Goal: Transaction & Acquisition: Purchase product/service

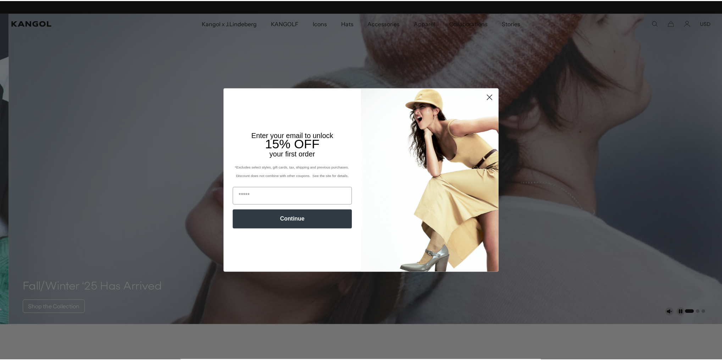
scroll to position [0, 180]
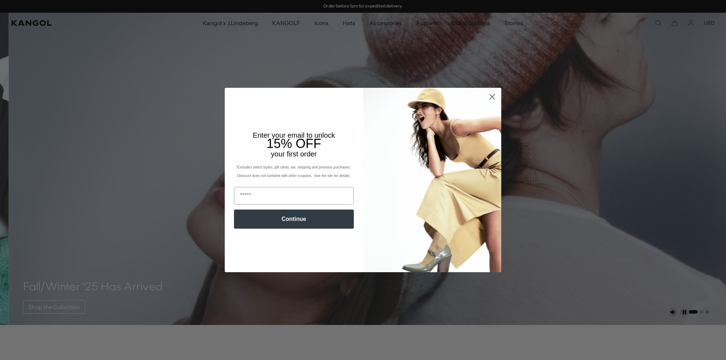
click at [488, 97] on circle "Close dialog" at bounding box center [492, 97] width 12 height 12
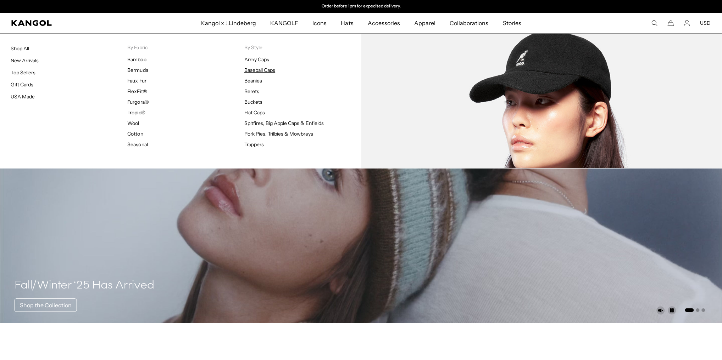
click at [267, 73] on link "Baseball Caps" at bounding box center [259, 70] width 31 height 6
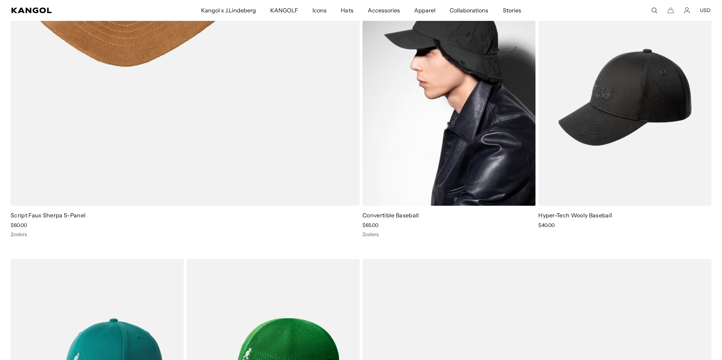
scroll to position [0, 180]
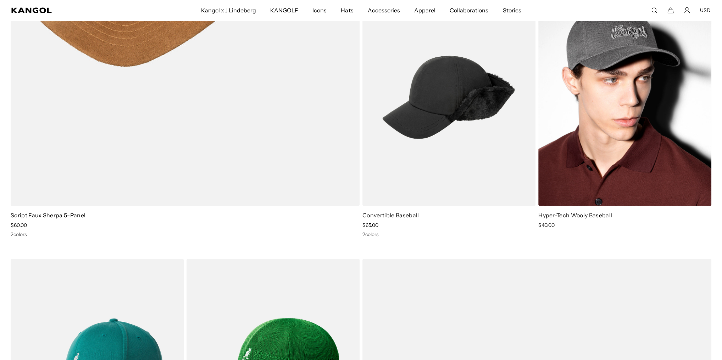
click at [637, 119] on img at bounding box center [624, 97] width 173 height 217
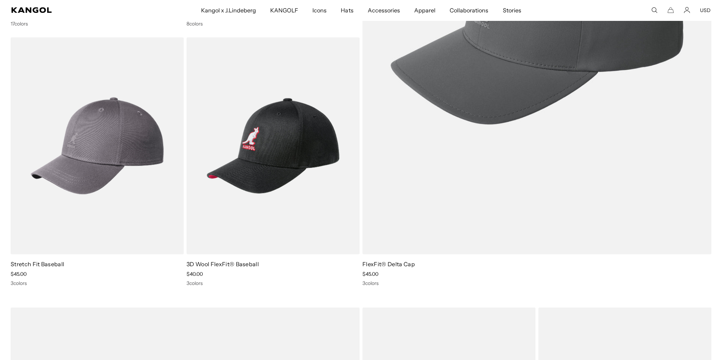
scroll to position [1361, 0]
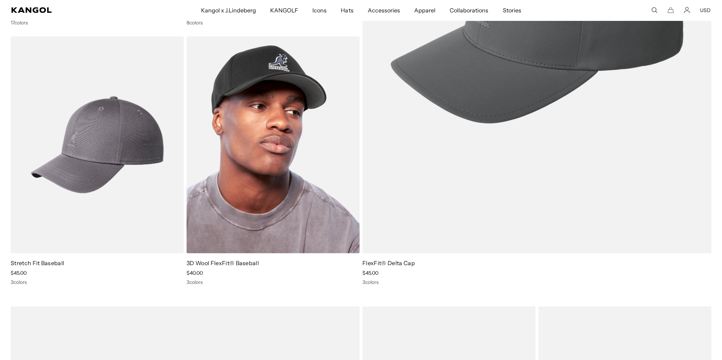
click at [308, 200] on img at bounding box center [272, 145] width 173 height 217
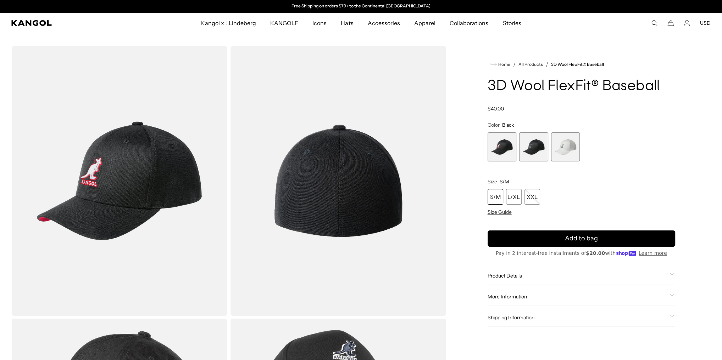
click at [535, 162] on span "2 of 3" at bounding box center [533, 147] width 29 height 29
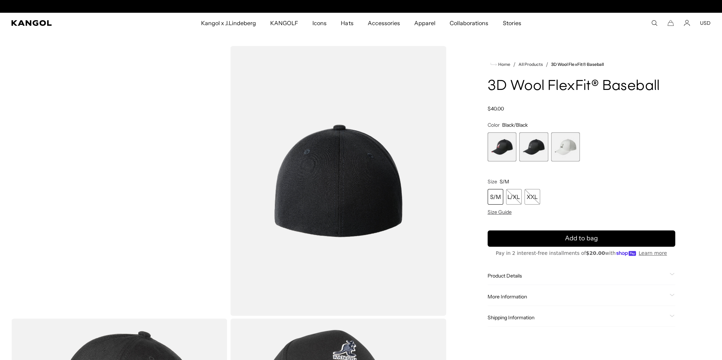
scroll to position [0, 180]
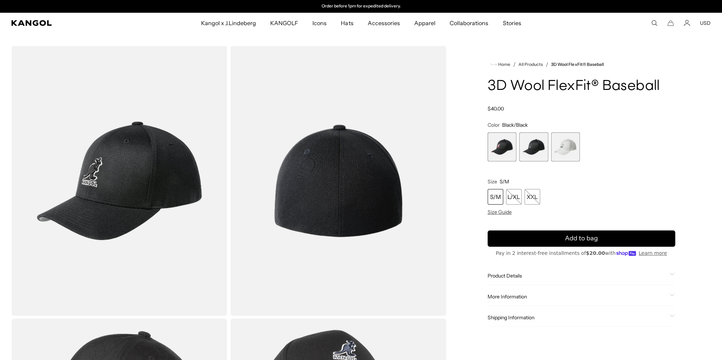
click at [572, 162] on span "3 of 3" at bounding box center [565, 147] width 29 height 29
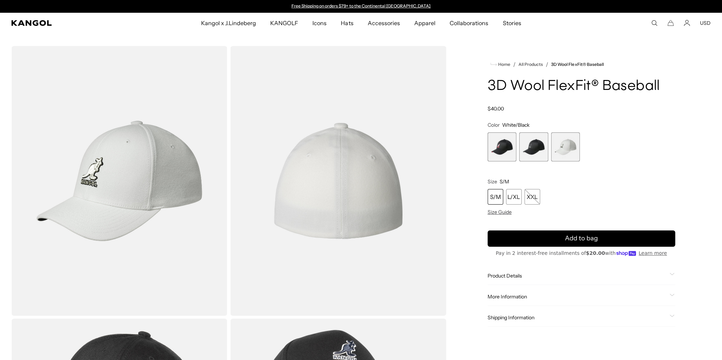
click at [539, 162] on span "2 of 3" at bounding box center [533, 147] width 29 height 29
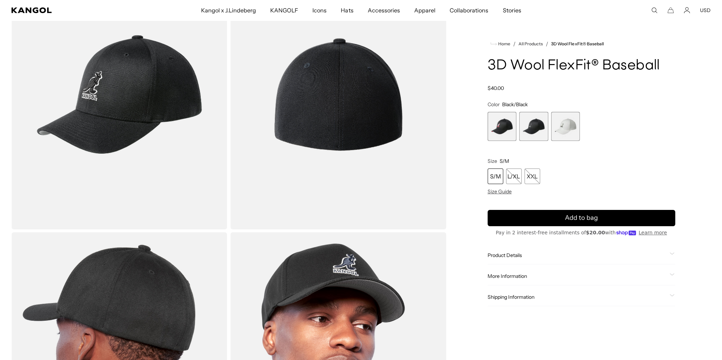
scroll to position [113, 0]
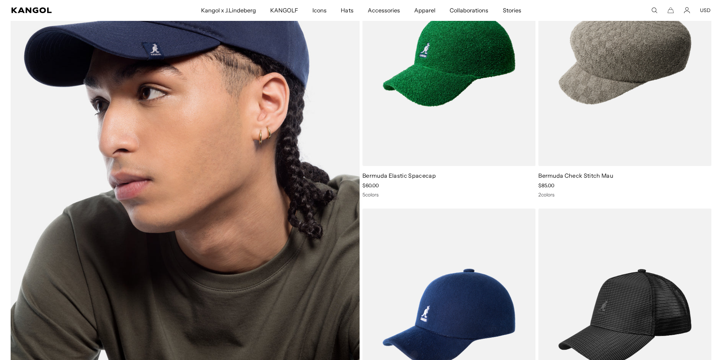
click at [238, 128] on img at bounding box center [185, 187] width 349 height 477
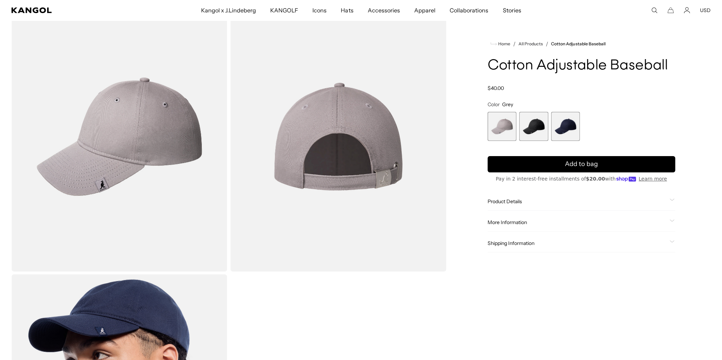
scroll to position [57, 0]
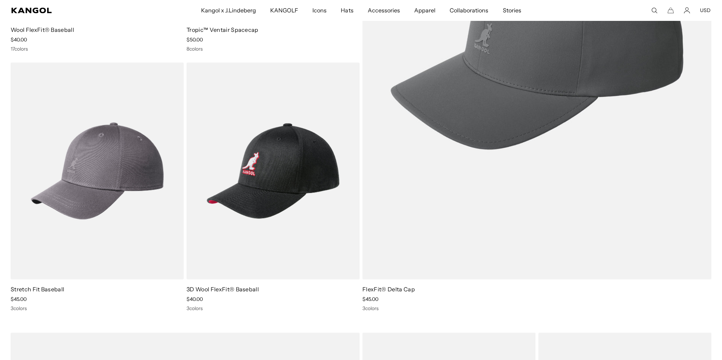
scroll to position [1333, 0]
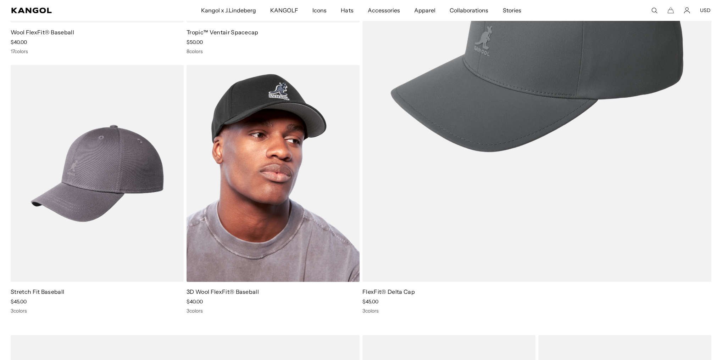
click at [262, 189] on img at bounding box center [272, 173] width 173 height 217
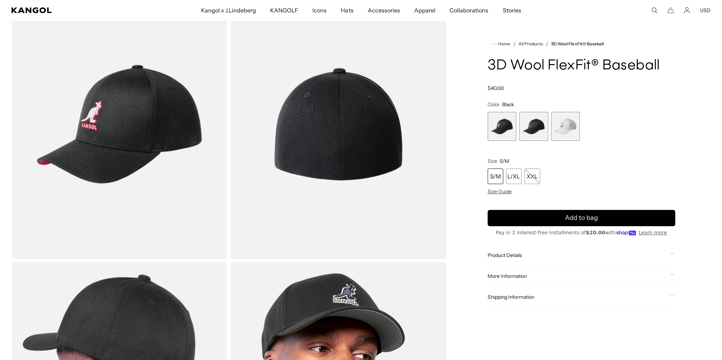
click at [531, 141] on span "2 of 3" at bounding box center [533, 126] width 29 height 29
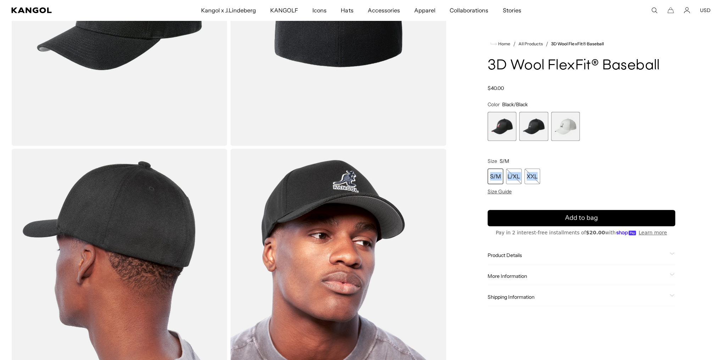
drag, startPoint x: 486, startPoint y: 78, endPoint x: 674, endPoint y: 84, distance: 188.3
click at [674, 84] on div "Home / All Products / 3D Wool FlexFit® Baseball 3D Wool FlexFit® Baseball Regul…" at bounding box center [581, 147] width 259 height 543
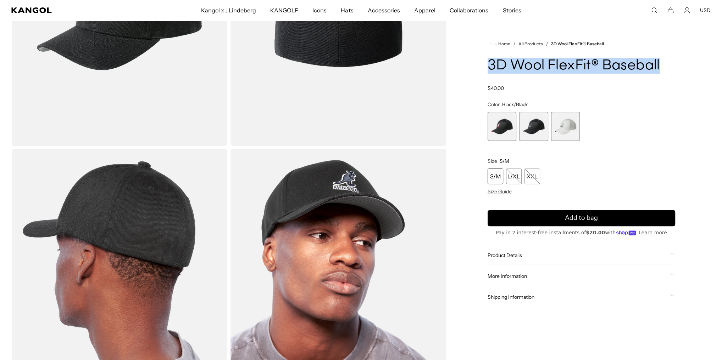
drag, startPoint x: 667, startPoint y: 81, endPoint x: 489, endPoint y: 73, distance: 178.1
click at [489, 73] on h1 "3D Wool FlexFit® Baseball" at bounding box center [581, 66] width 188 height 16
copy h1 "3D Wool FlexFit® Baseball"
